Goal: Task Accomplishment & Management: Manage account settings

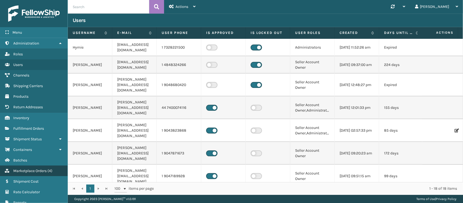
click at [30, 169] on span "Marketplace Orders" at bounding box center [29, 171] width 33 height 5
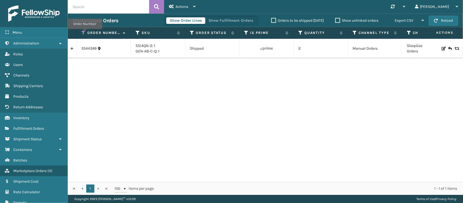
click at [85, 33] on icon at bounding box center [83, 32] width 4 height 5
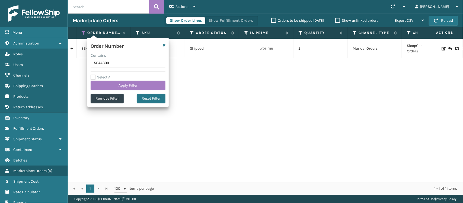
click at [99, 64] on input "SS44399" at bounding box center [128, 63] width 75 height 10
type input "113-1716510-0459428"
click at [103, 86] on button "Apply Filter" at bounding box center [128, 86] width 75 height 10
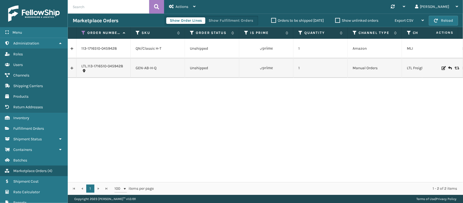
click at [71, 71] on link at bounding box center [72, 68] width 8 height 9
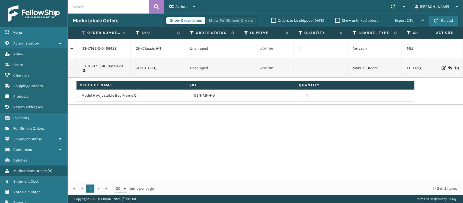
click at [227, 22] on button "Show Fulfillment Orders" at bounding box center [231, 20] width 52 height 7
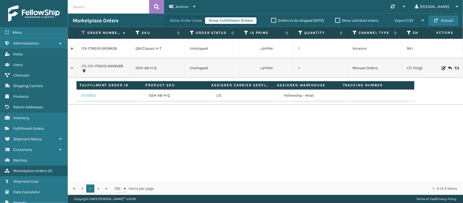
click at [89, 94] on link "2120922" at bounding box center [88, 95] width 14 height 5
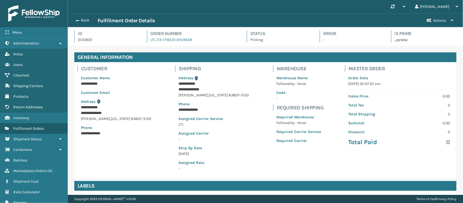
scroll to position [13, 396]
click at [83, 22] on button "Back" at bounding box center [85, 20] width 25 height 5
